Goal: Information Seeking & Learning: Check status

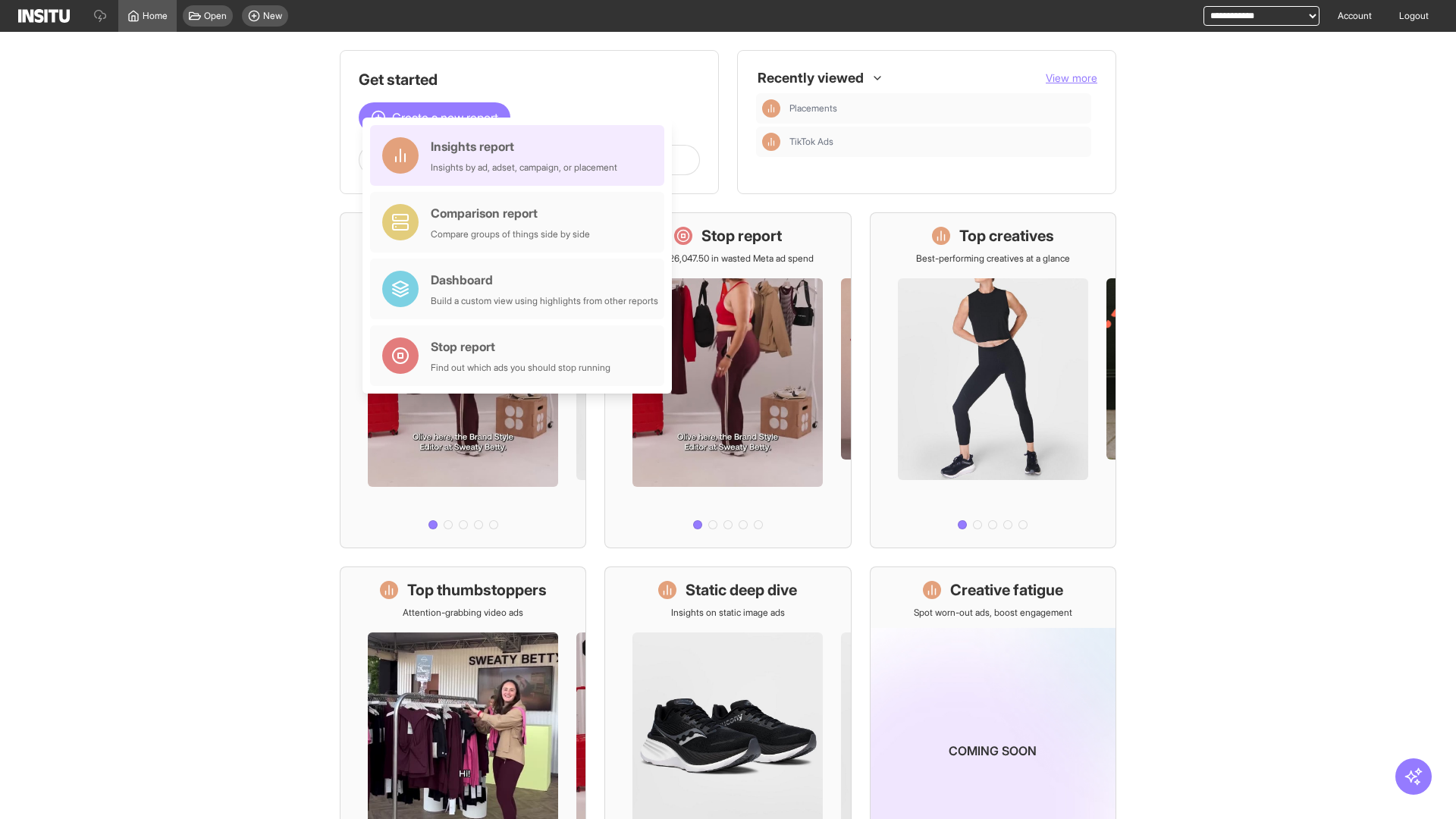
click at [521, 156] on div "Insights report Insights by ad, adset, campaign, or placement" at bounding box center [523, 155] width 187 height 36
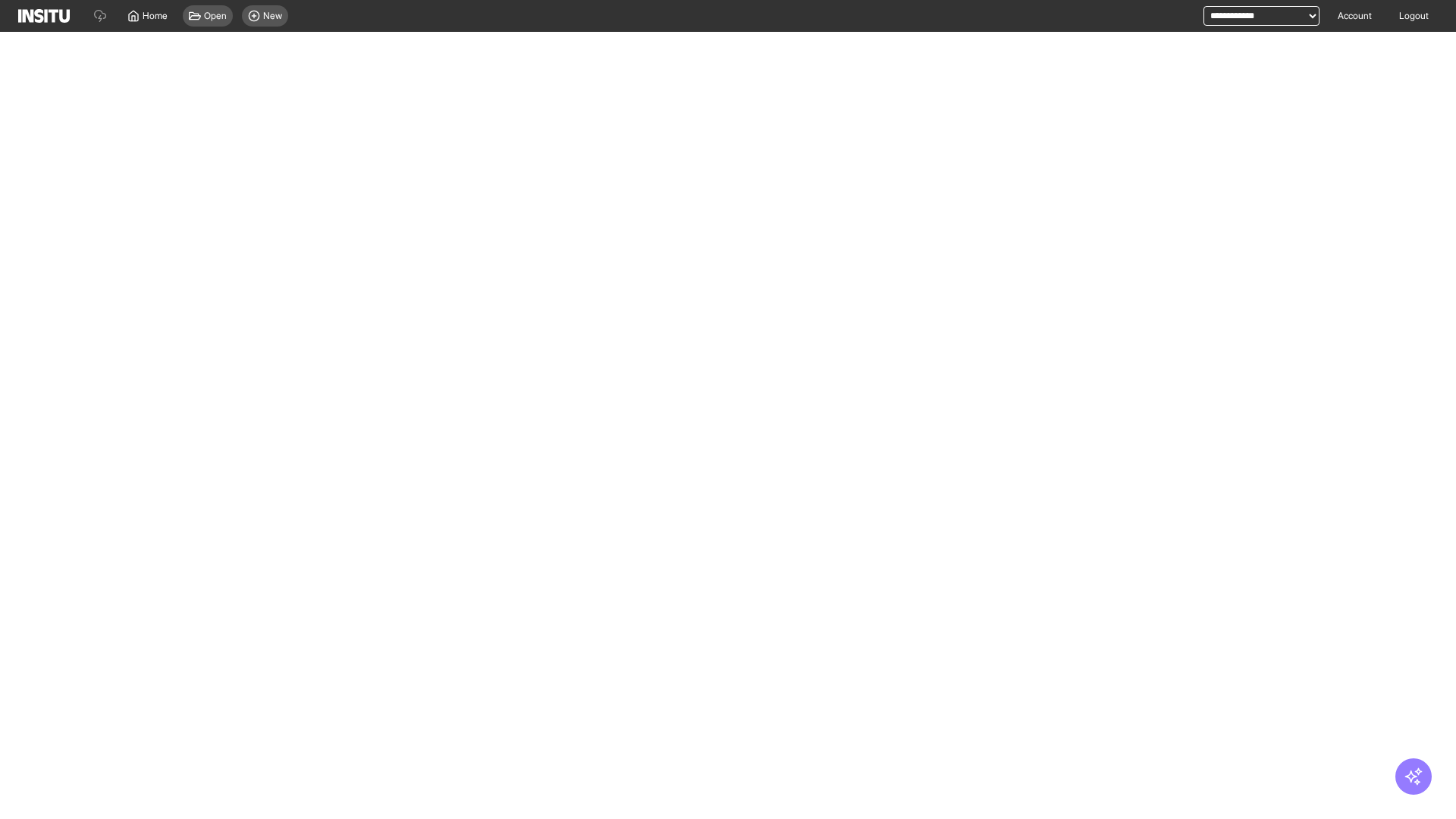
select select "**"
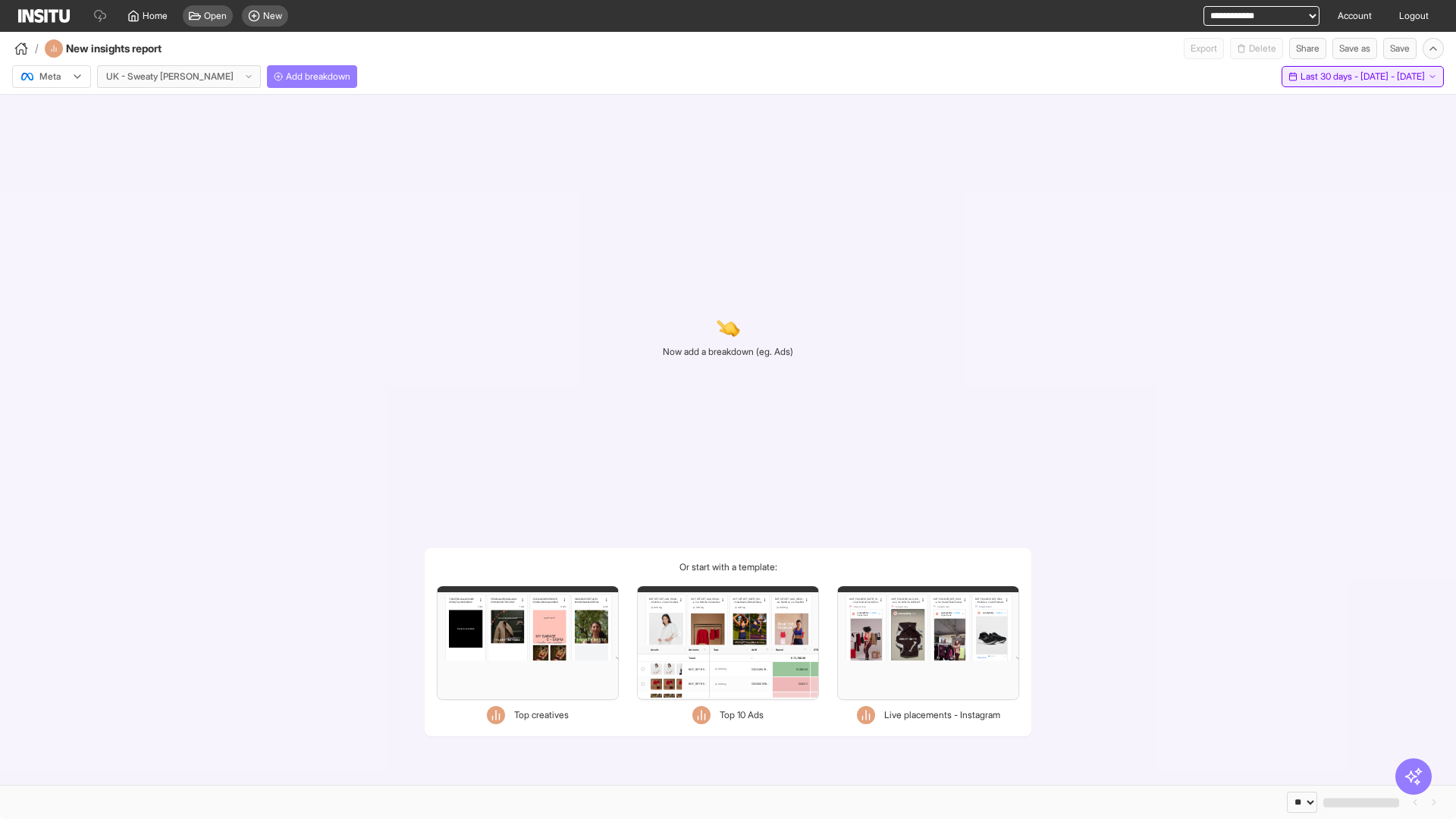
click at [1335, 76] on span "Last 30 days - [DATE] - [DATE]" at bounding box center [1363, 77] width 124 height 12
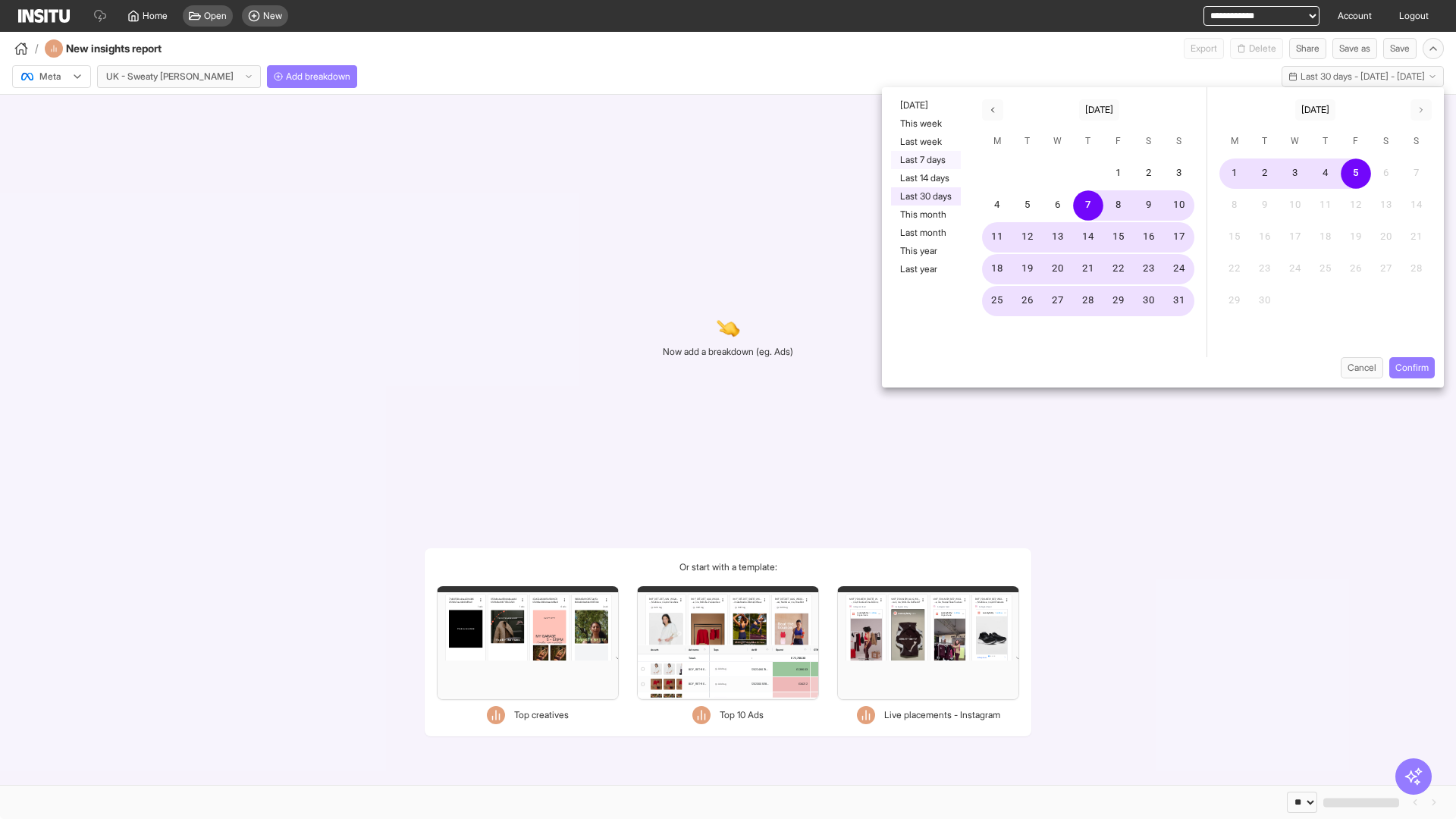
click at [925, 160] on button "Last 7 days" at bounding box center [925, 159] width 70 height 19
